Goal: Register for event/course

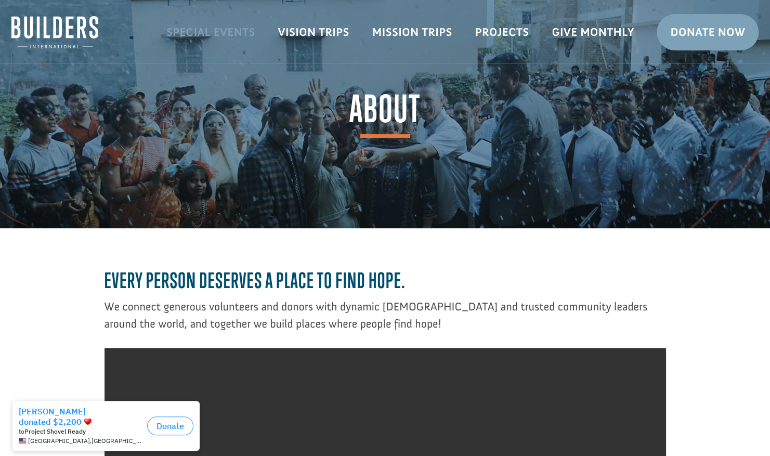
click at [234, 30] on link "Special Events" at bounding box center [211, 32] width 112 height 30
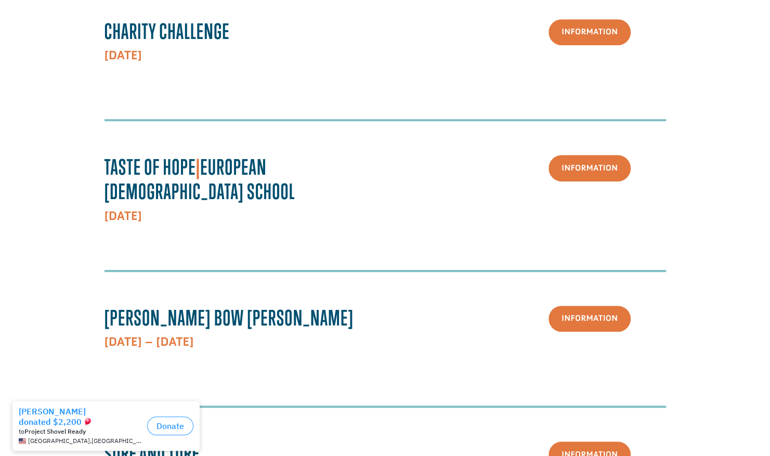
scroll to position [327, 0]
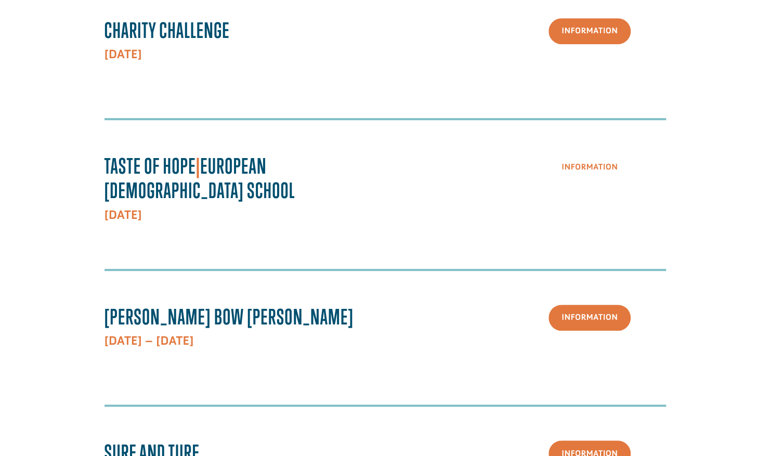
click at [592, 169] on link "Information" at bounding box center [589, 167] width 82 height 27
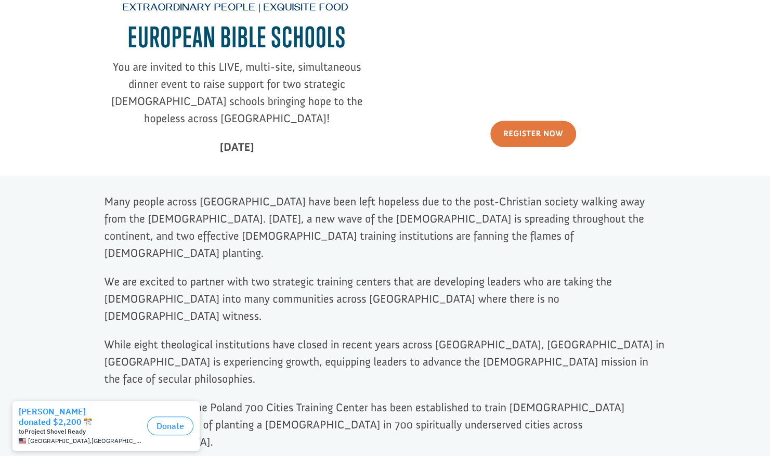
scroll to position [326, 0]
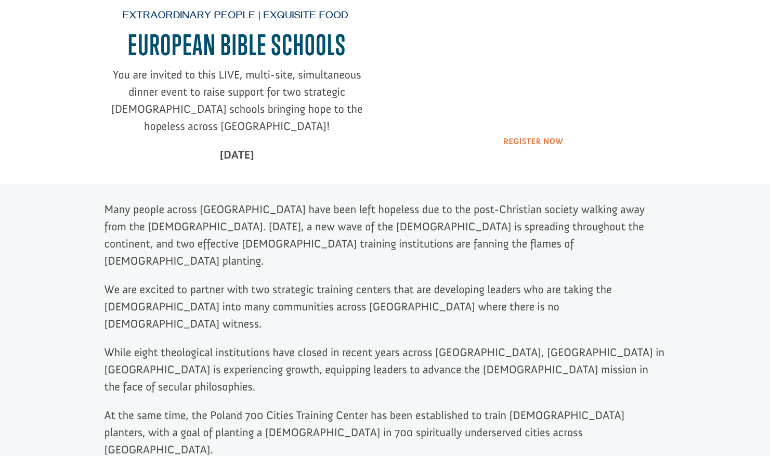
click at [558, 143] on link "Register Now" at bounding box center [533, 141] width 86 height 27
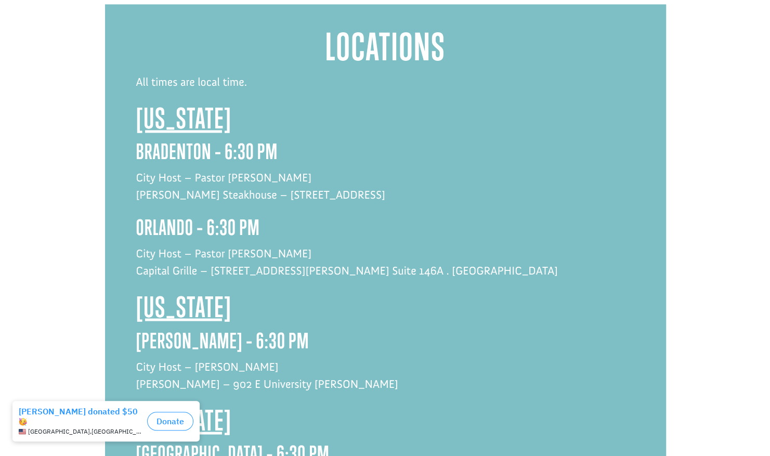
scroll to position [940, 0]
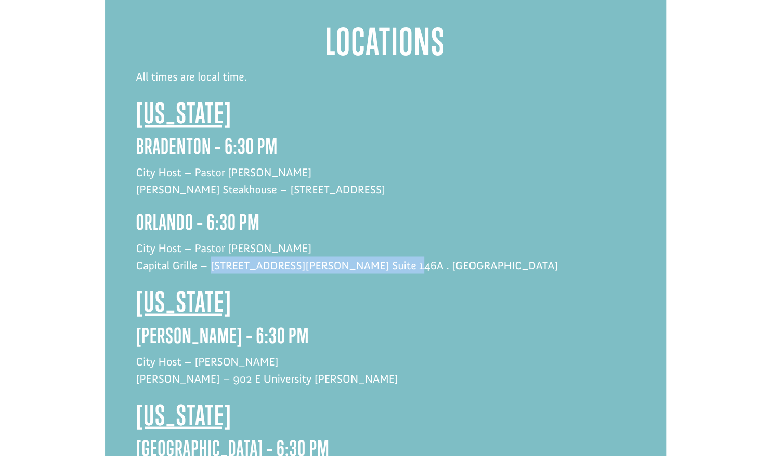
drag, startPoint x: 392, startPoint y: 211, endPoint x: 211, endPoint y: 208, distance: 180.9
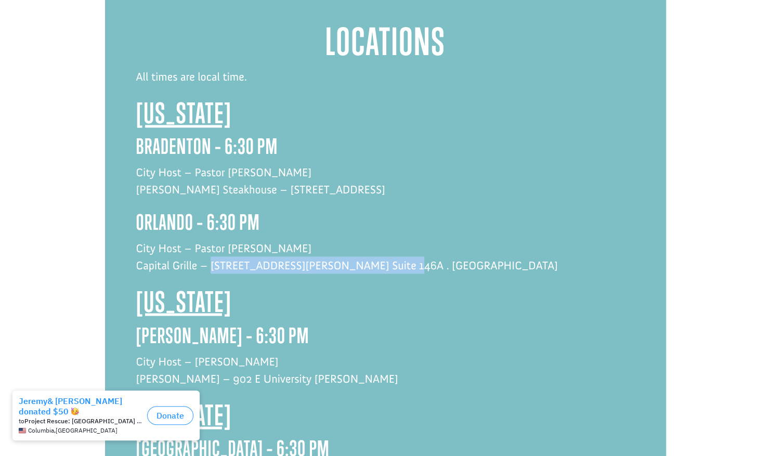
click at [211, 239] on p "City Host – Pastor Jamie Stewart Capital Grille – 4200 Conroy Rd . Suite 146A .…" at bounding box center [385, 262] width 499 height 46
drag, startPoint x: 211, startPoint y: 208, endPoint x: 220, endPoint y: 209, distance: 8.9
